Goal: Transaction & Acquisition: Purchase product/service

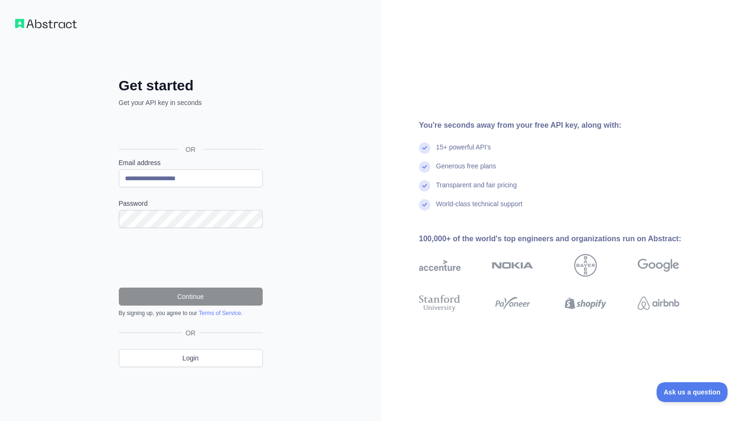
click at [91, 178] on div "**********" at bounding box center [190, 210] width 381 height 421
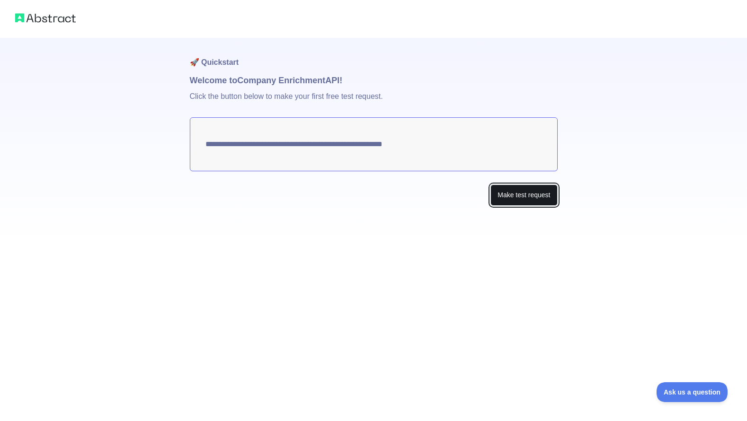
click at [501, 192] on button "Make test request" at bounding box center [524, 195] width 67 height 21
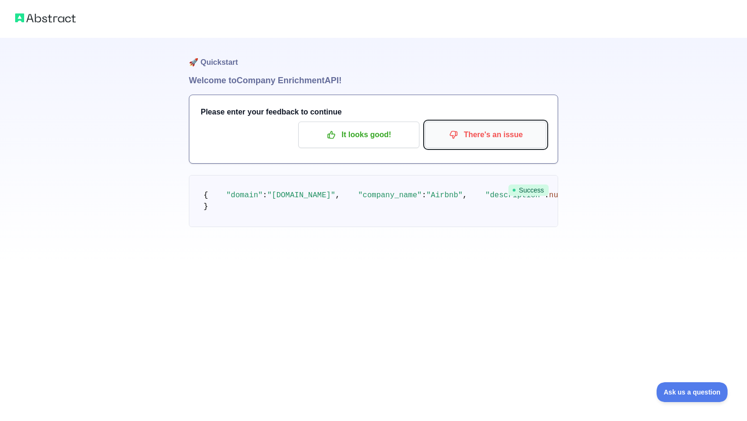
click at [475, 131] on p "There's an issue" at bounding box center [485, 135] width 107 height 16
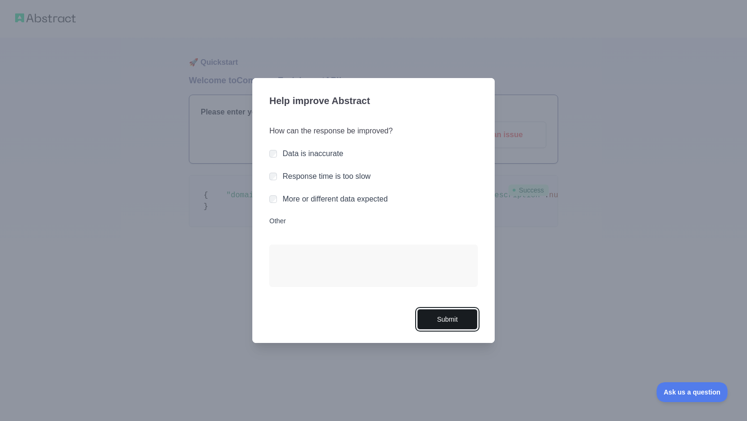
click at [445, 320] on button "Submit" at bounding box center [447, 319] width 61 height 21
